Goal: Check status: Check status

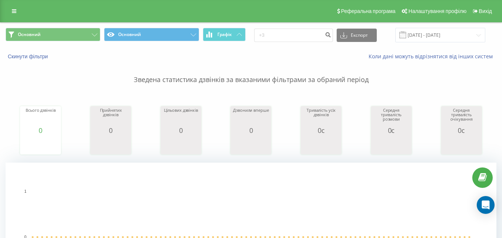
type input "+"
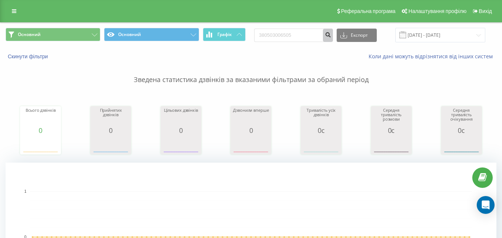
type input "380503006505"
click at [331, 35] on icon "submit" at bounding box center [328, 34] width 6 height 4
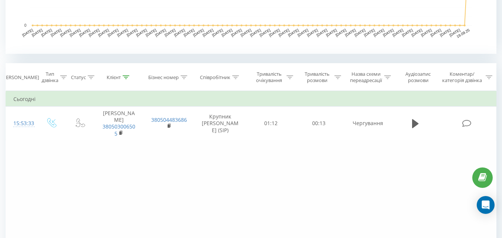
scroll to position [283, 0]
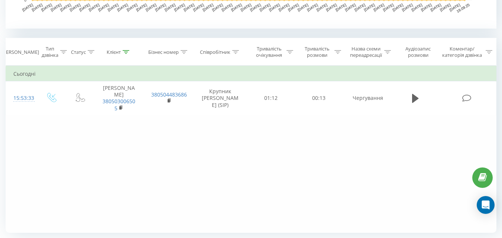
click at [162, 159] on div "Фільтрувати за умовою Дорівнює Введіть значення Скасувати OK Фільтрувати за умо…" at bounding box center [251, 149] width 491 height 167
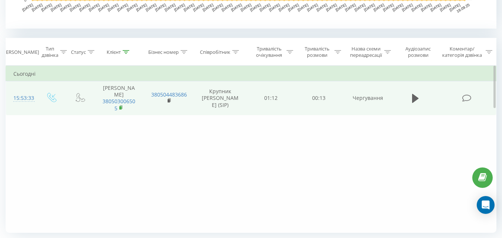
click at [120, 106] on rect at bounding box center [120, 107] width 2 height 3
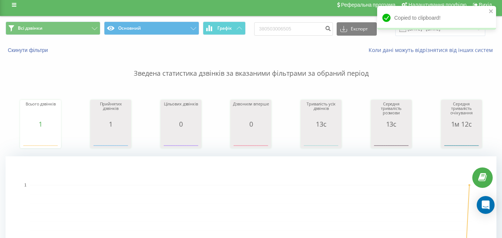
scroll to position [0, 0]
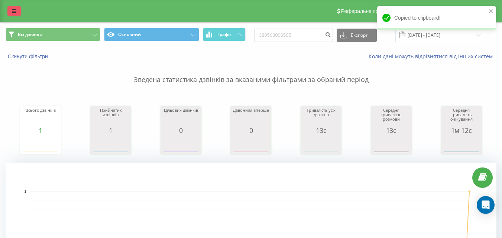
click at [14, 8] on link at bounding box center [13, 11] width 13 height 10
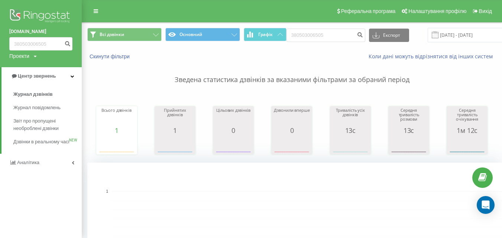
click at [116, 66] on p "Зведена статистика дзвінків за вказаними фільтрами за обраний період" at bounding box center [291, 72] width 409 height 25
click at [321, 52] on div "Скинути фільтри Коли дані можуть відрізнятися вiд інших систем" at bounding box center [291, 57] width 419 height 18
click at [164, 51] on div "Скинути фільтри Коли дані можуть відрізнятися вiд інших систем" at bounding box center [291, 57] width 419 height 18
